Goal: Task Accomplishment & Management: Complete application form

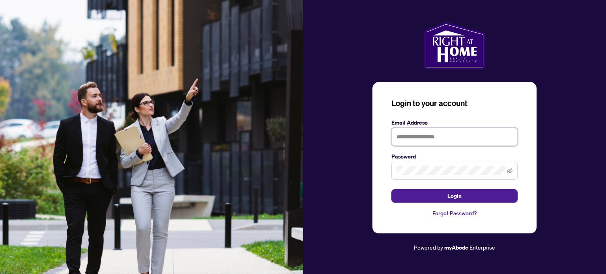
click at [493, 139] on input "text" at bounding box center [455, 137] width 126 height 18
type input "**********"
click at [392, 190] on button "Login" at bounding box center [455, 196] width 126 height 13
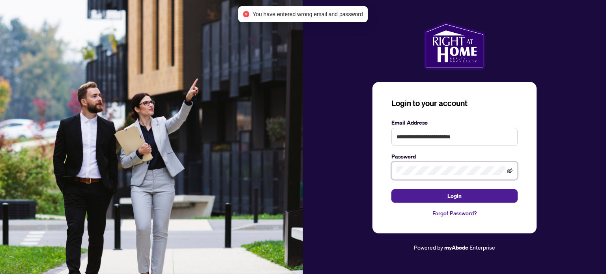
click at [512, 170] on icon "eye-invisible" at bounding box center [510, 171] width 6 height 5
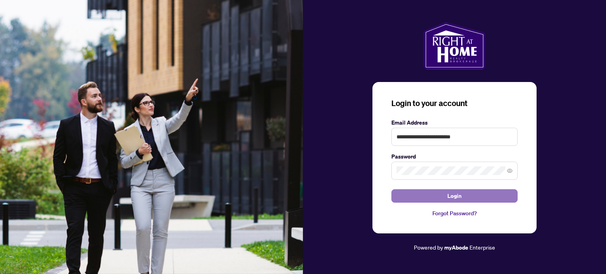
click at [478, 194] on button "Login" at bounding box center [455, 196] width 126 height 13
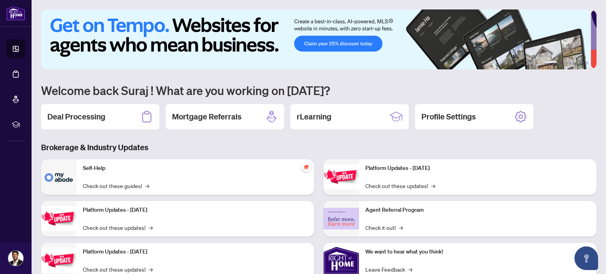
click at [411, 145] on h3 "Brokerage & Industry Updates" at bounding box center [319, 147] width 556 height 11
click at [270, 146] on h3 "Brokerage & Industry Updates" at bounding box center [319, 147] width 556 height 11
click at [69, 111] on h2 "Deal Processing" at bounding box center [76, 116] width 58 height 11
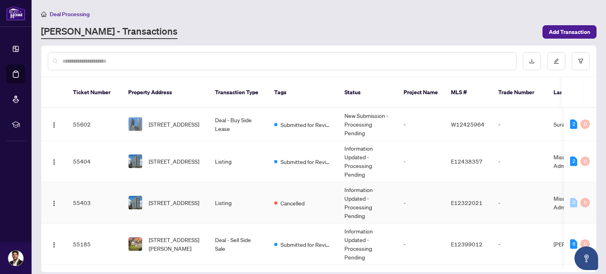
scroll to position [43, 0]
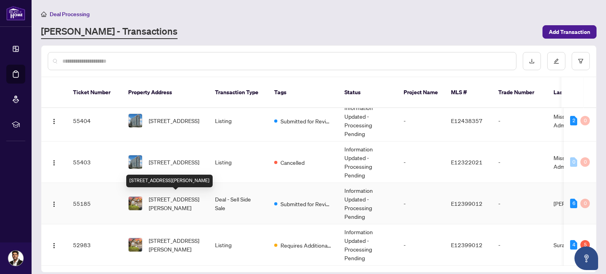
click at [169, 202] on span "[STREET_ADDRESS][PERSON_NAME]" at bounding box center [176, 203] width 54 height 17
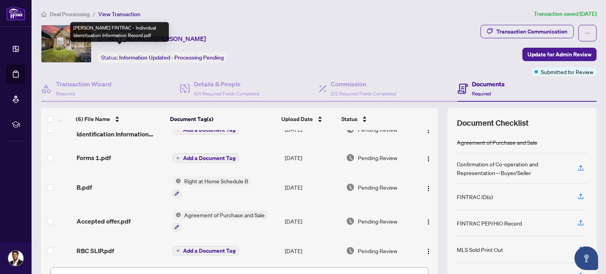
scroll to position [56, 0]
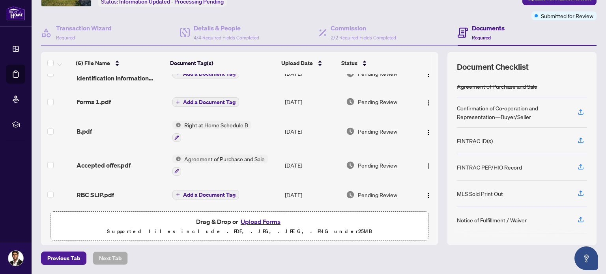
click at [261, 221] on button "Upload Forms" at bounding box center [260, 222] width 45 height 10
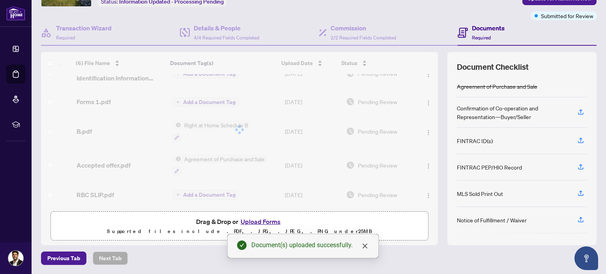
scroll to position [113, 0]
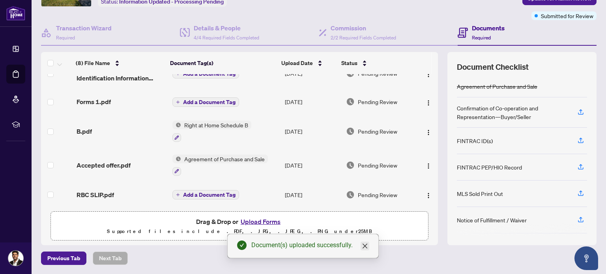
click at [366, 248] on icon "close" at bounding box center [365, 246] width 6 height 6
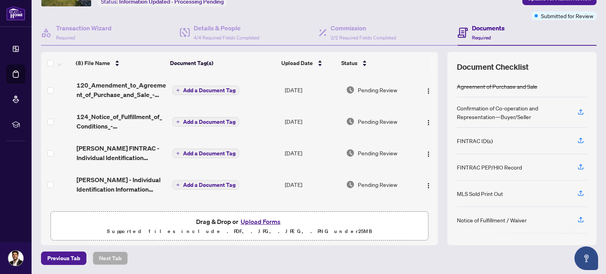
scroll to position [0, 0]
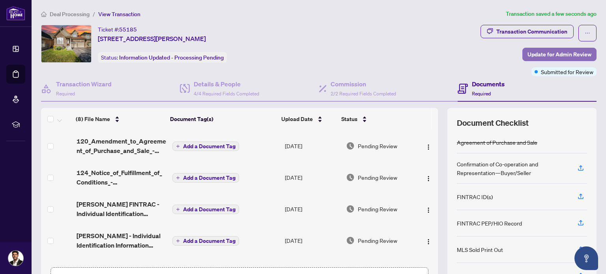
click at [528, 55] on span "Update for Admin Review" at bounding box center [560, 54] width 64 height 13
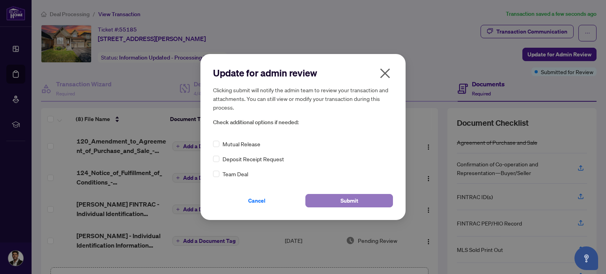
click at [360, 197] on button "Submit" at bounding box center [350, 200] width 88 height 13
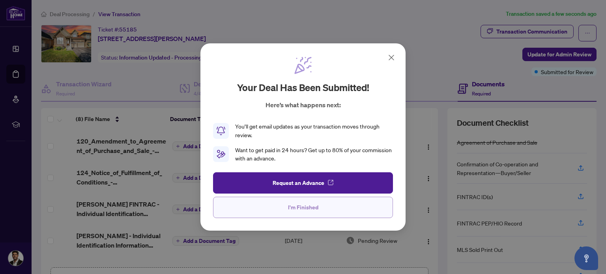
click at [308, 207] on span "I'm Finished" at bounding box center [303, 207] width 30 height 13
